Goal: Transaction & Acquisition: Obtain resource

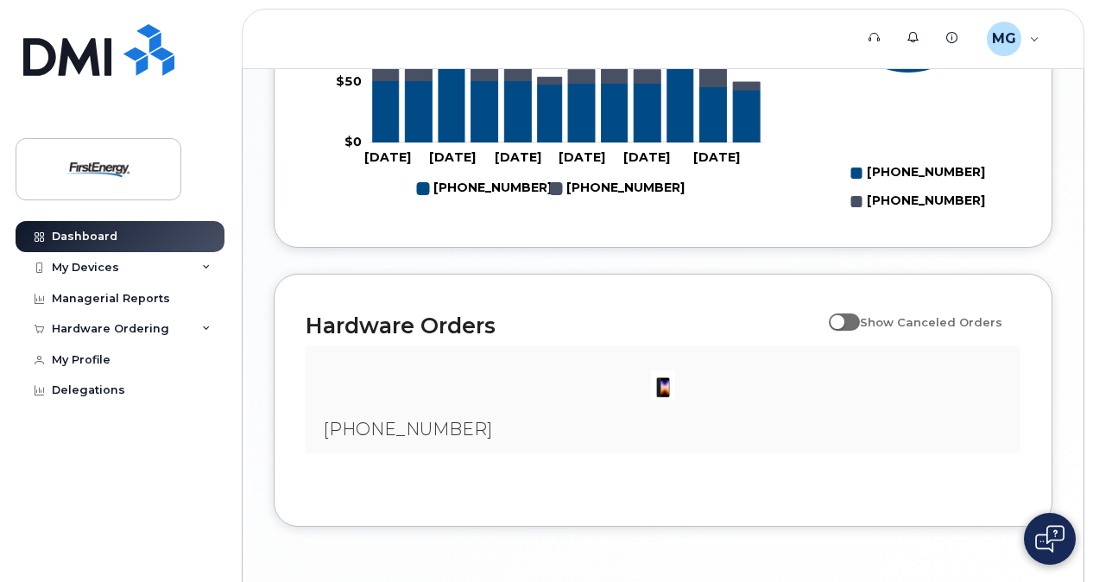
scroll to position [1150, 0]
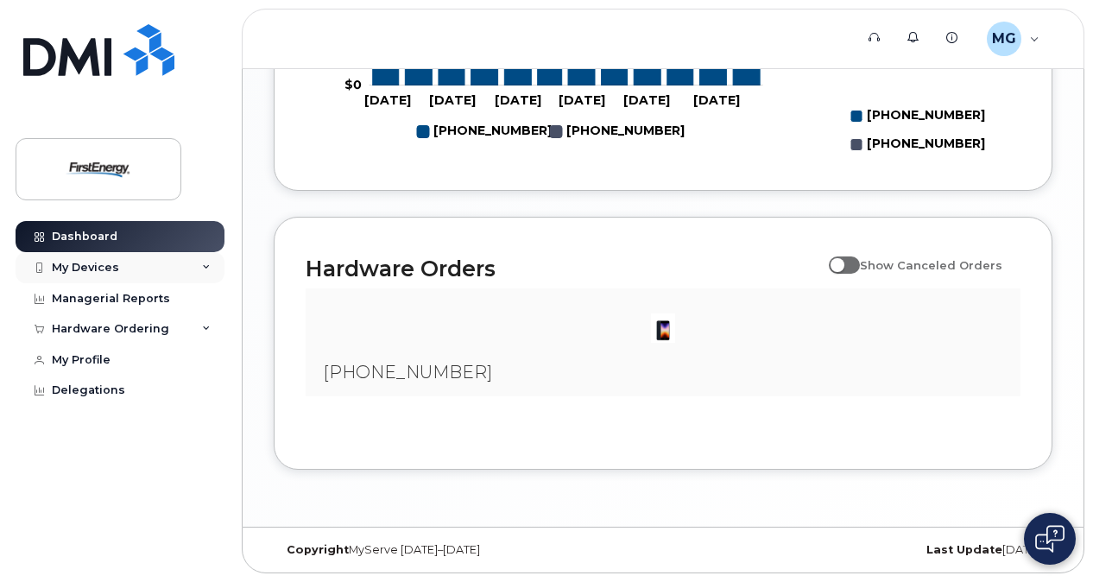
click at [197, 263] on div "My Devices" at bounding box center [120, 267] width 209 height 31
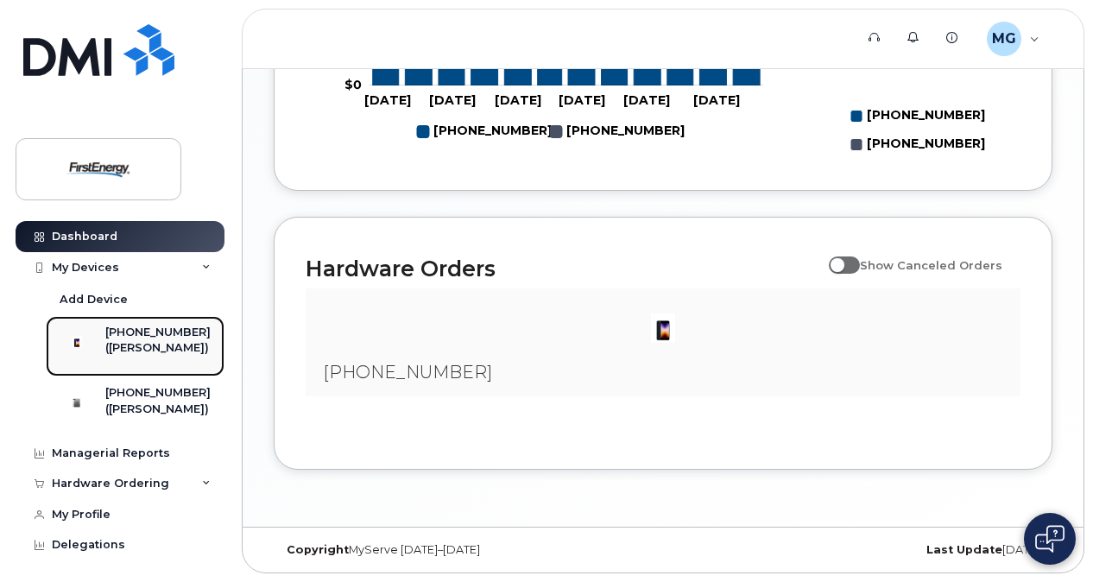
click at [149, 347] on div "([PERSON_NAME])" at bounding box center [157, 348] width 105 height 16
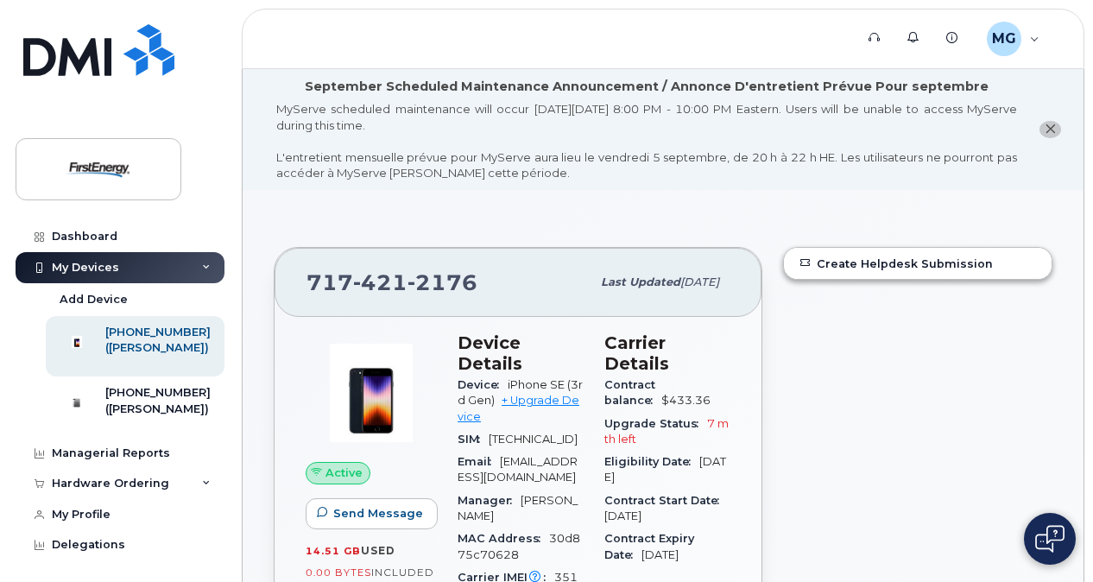
scroll to position [173, 0]
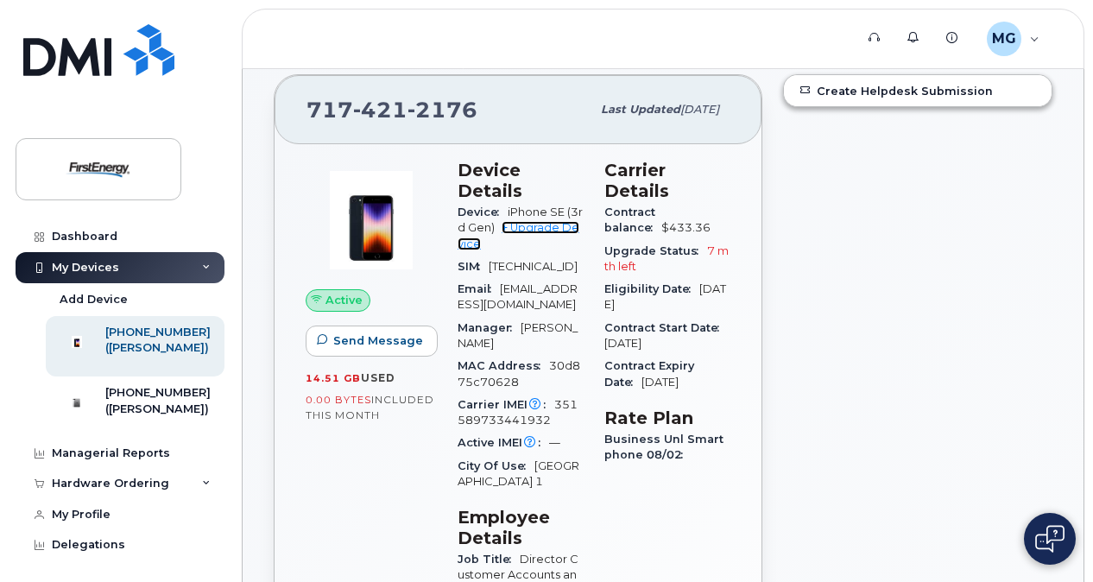
click at [550, 224] on link "+ Upgrade Device" at bounding box center [519, 235] width 122 height 28
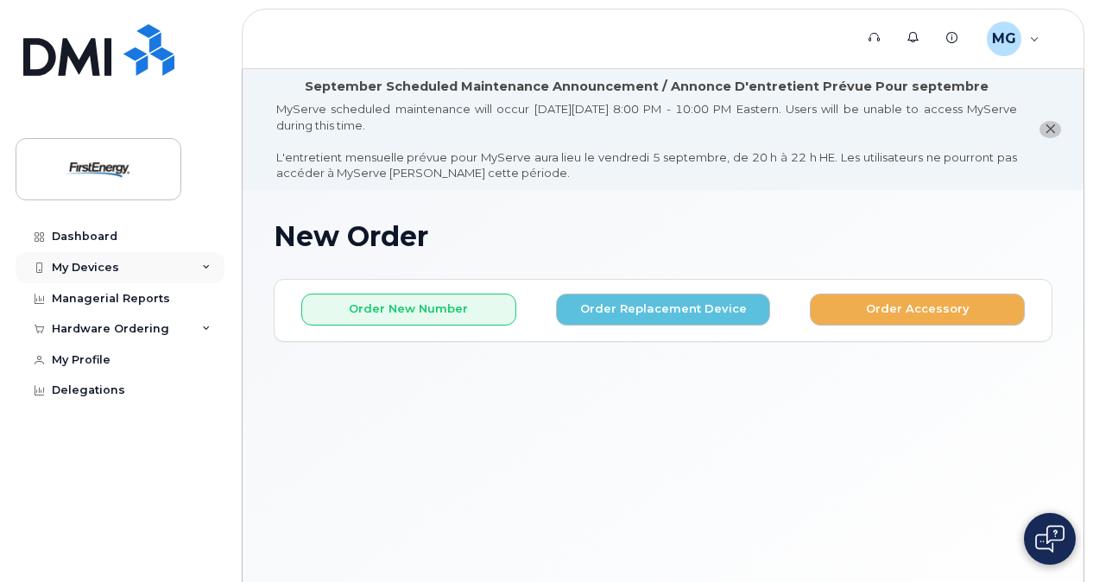
click at [209, 263] on icon at bounding box center [206, 267] width 9 height 9
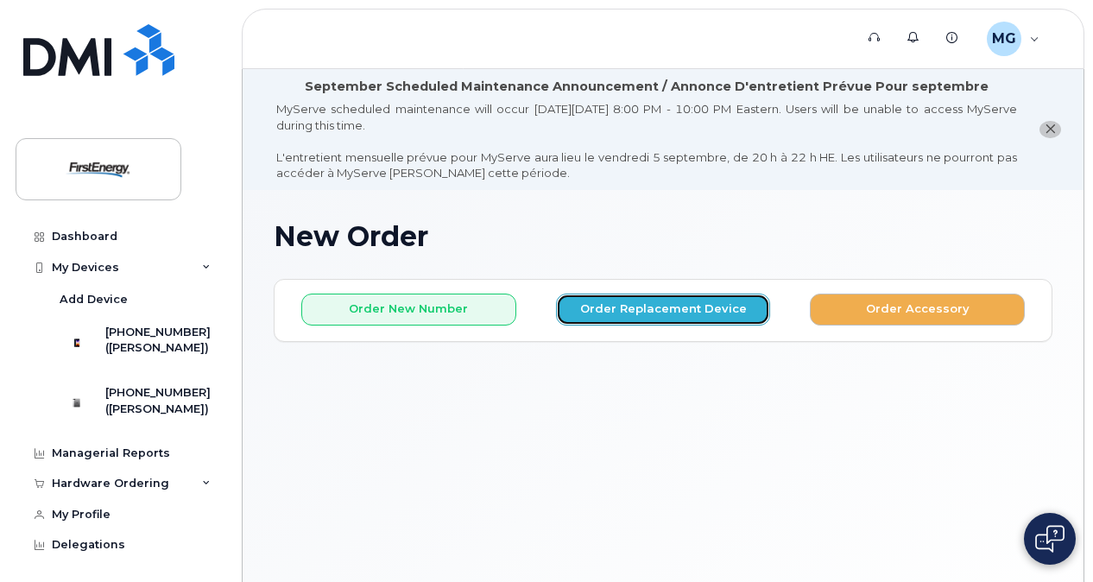
click at [721, 304] on button "Order Replacement Device" at bounding box center [663, 310] width 215 height 32
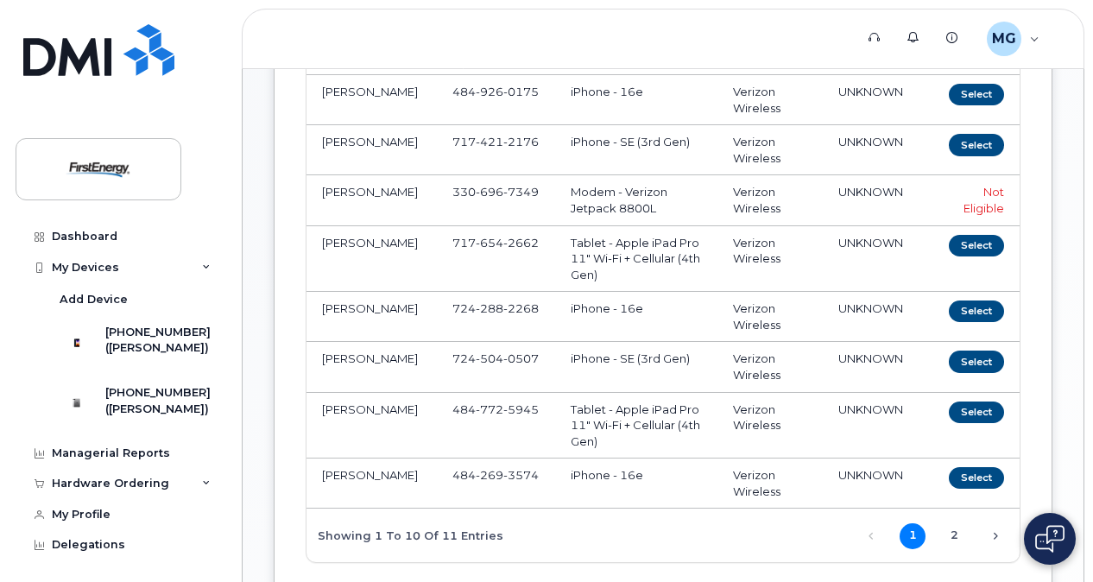
scroll to position [259, 0]
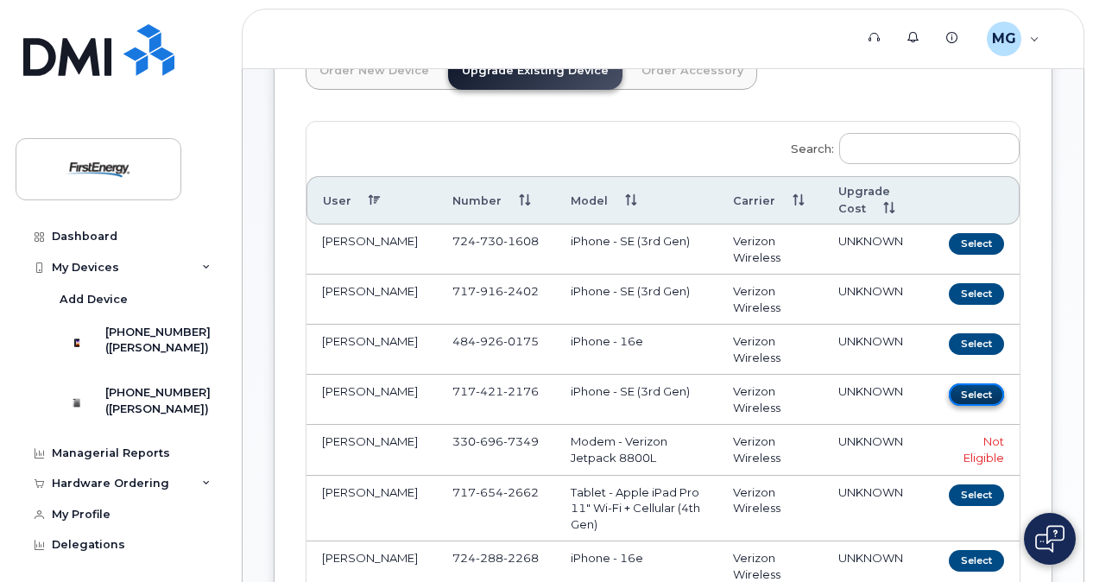
click at [955, 391] on button "Select" at bounding box center [976, 394] width 55 height 22
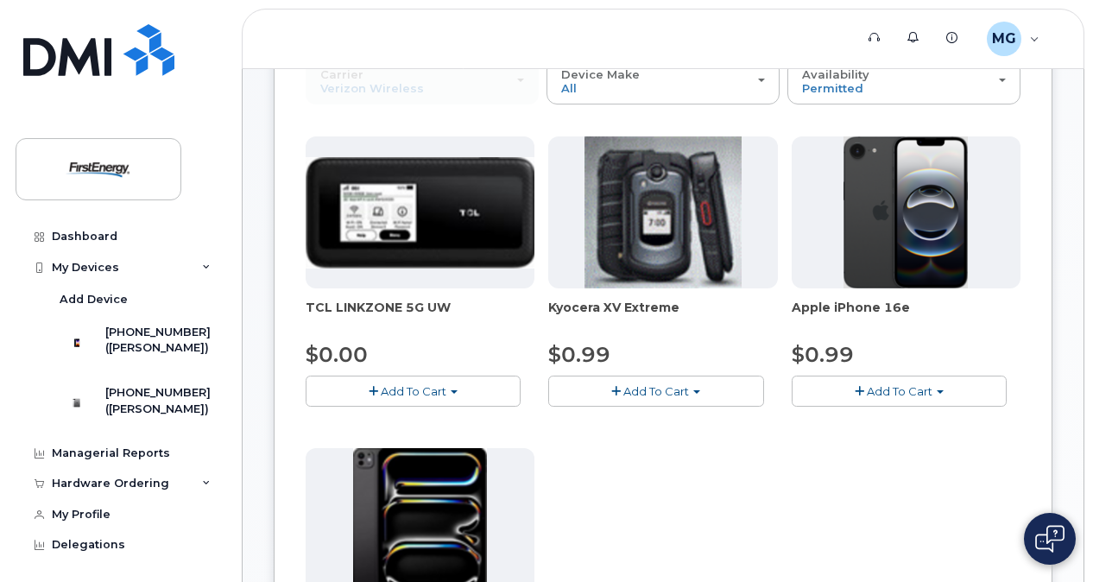
scroll to position [530, 0]
